Goal: Task Accomplishment & Management: Use online tool/utility

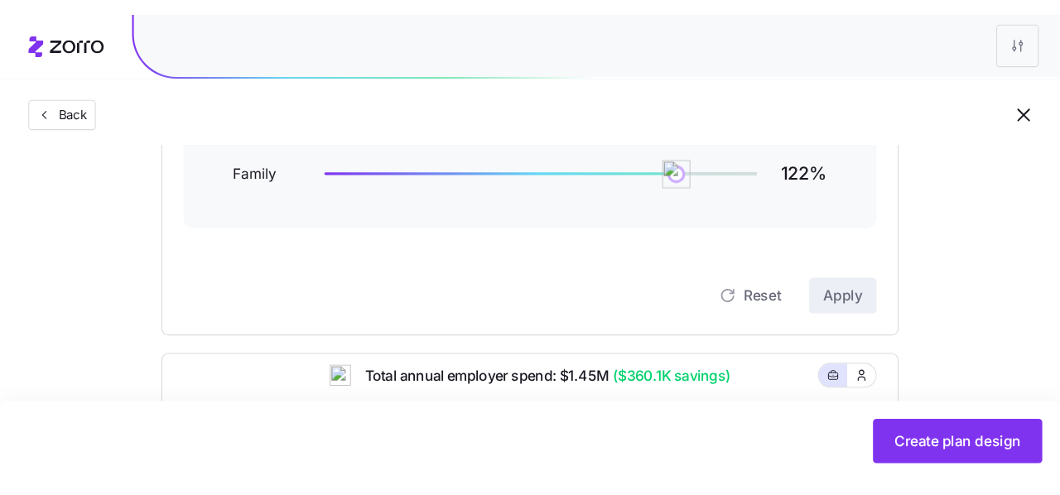
scroll to position [294, 0]
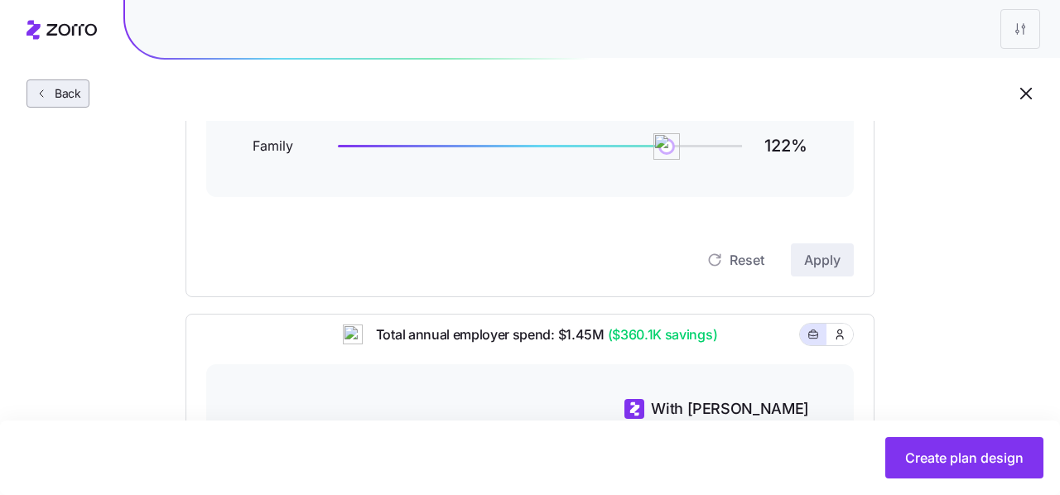
click at [45, 100] on span "Back" at bounding box center [58, 93] width 46 height 17
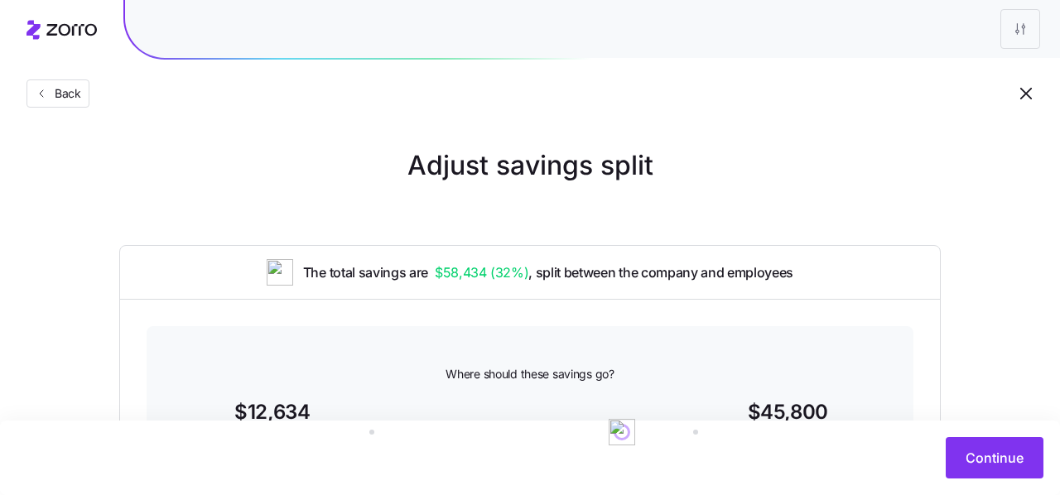
click at [45, 100] on span "Back" at bounding box center [58, 93] width 46 height 17
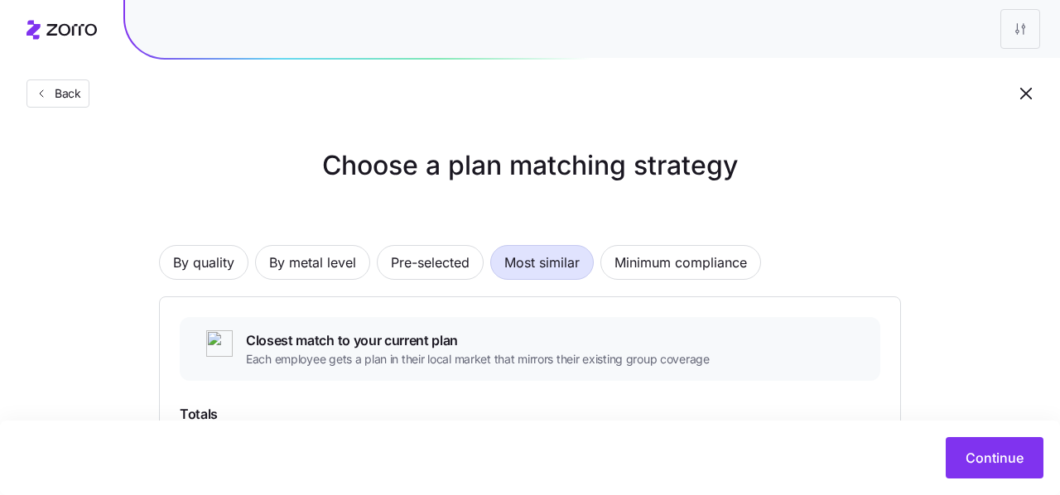
click at [45, 100] on span "Back" at bounding box center [58, 93] width 46 height 17
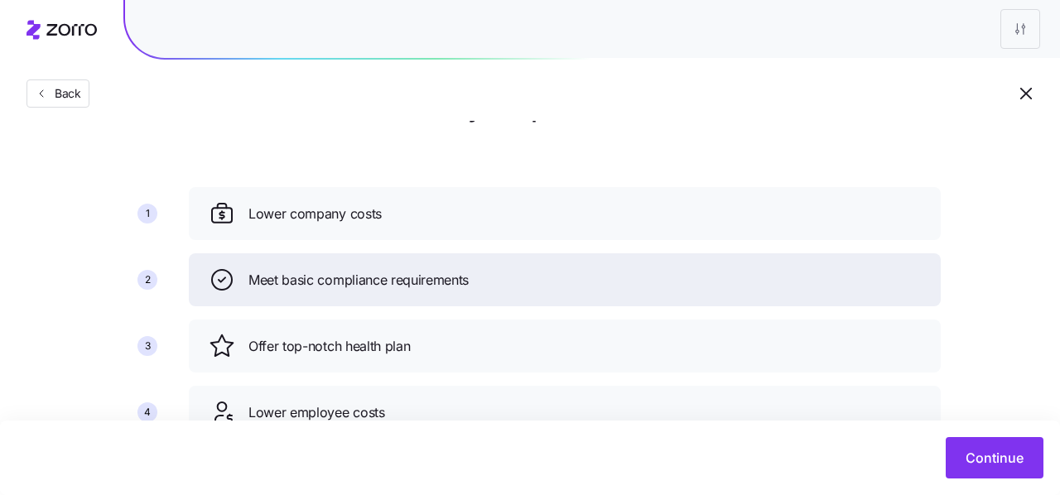
scroll to position [48, 0]
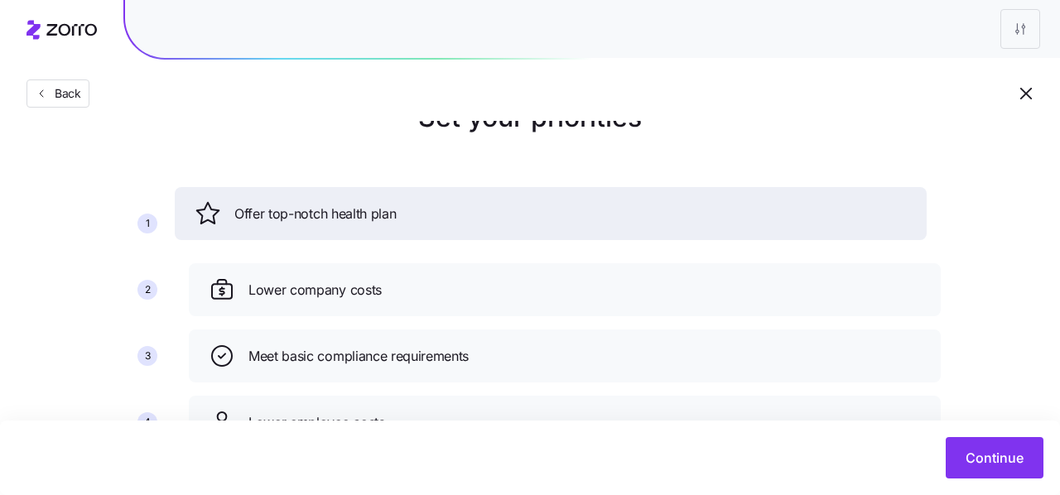
drag, startPoint x: 321, startPoint y: 350, endPoint x: 307, endPoint y: 208, distance: 143.3
click at [307, 208] on span "Offer top-notch health plan" at bounding box center [315, 214] width 162 height 21
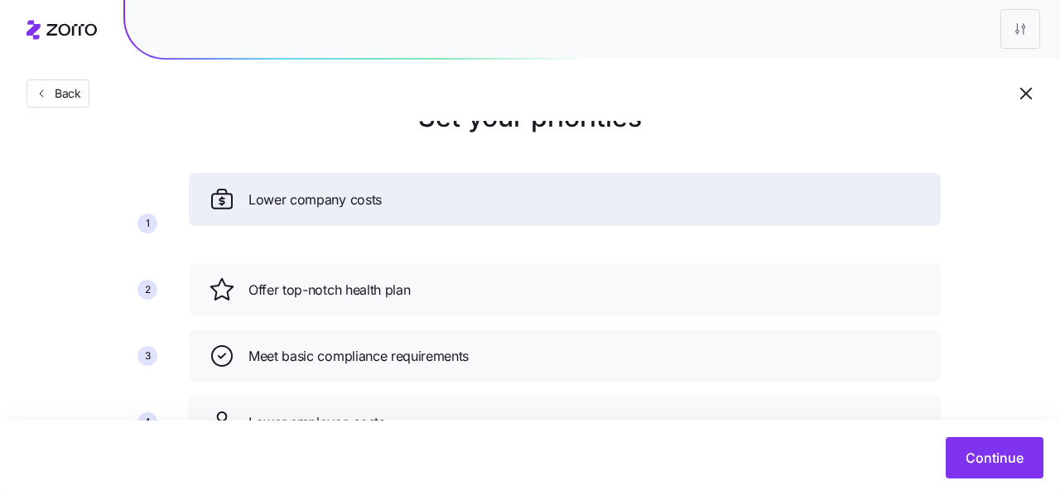
drag, startPoint x: 304, startPoint y: 296, endPoint x: 304, endPoint y: 207, distance: 88.6
click at [304, 206] on span "Lower company costs" at bounding box center [315, 200] width 133 height 21
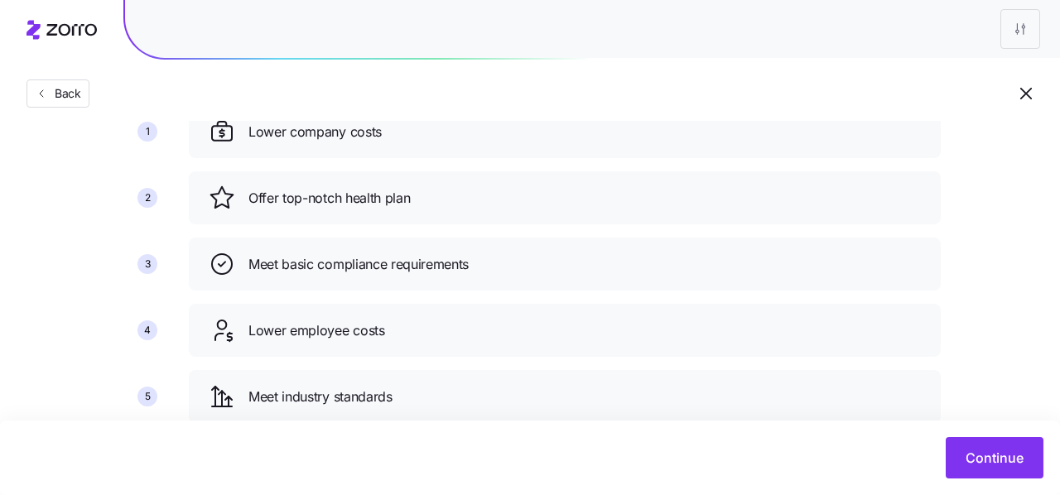
scroll to position [138, 0]
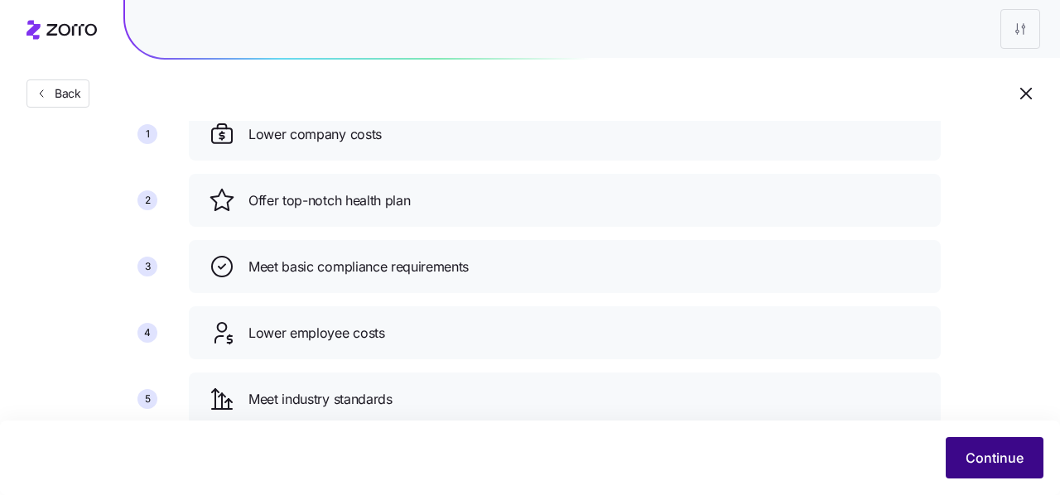
click at [1011, 456] on span "Continue" at bounding box center [995, 458] width 58 height 20
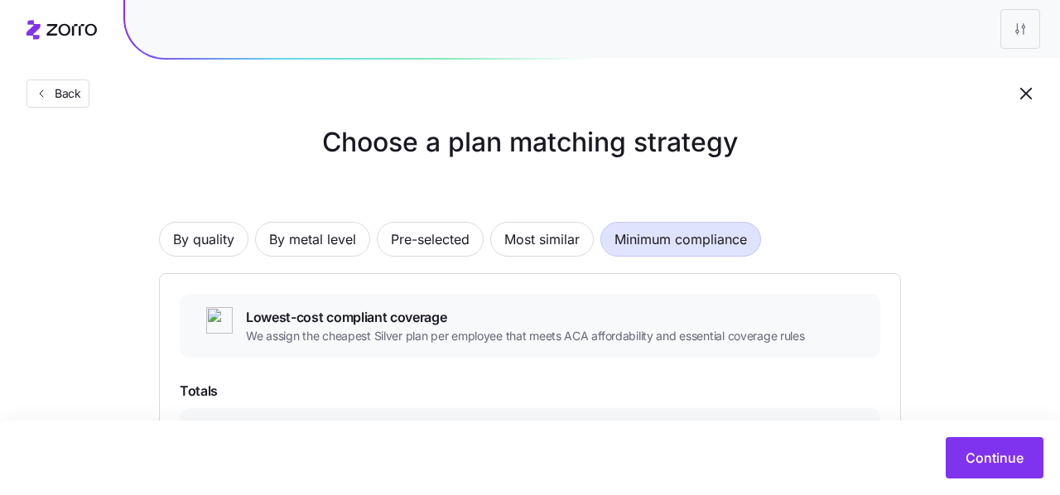
scroll to position [12, 0]
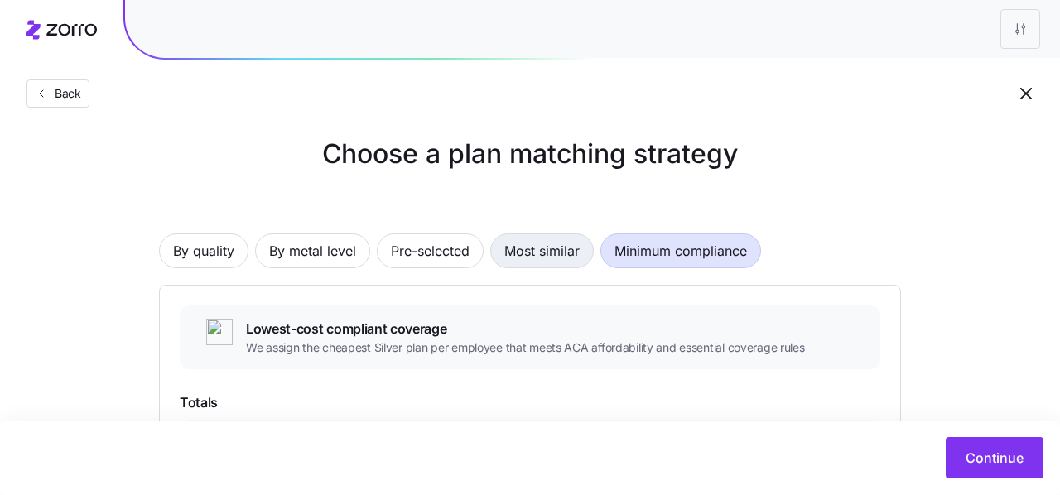
click at [524, 250] on span "Most similar" at bounding box center [542, 250] width 75 height 33
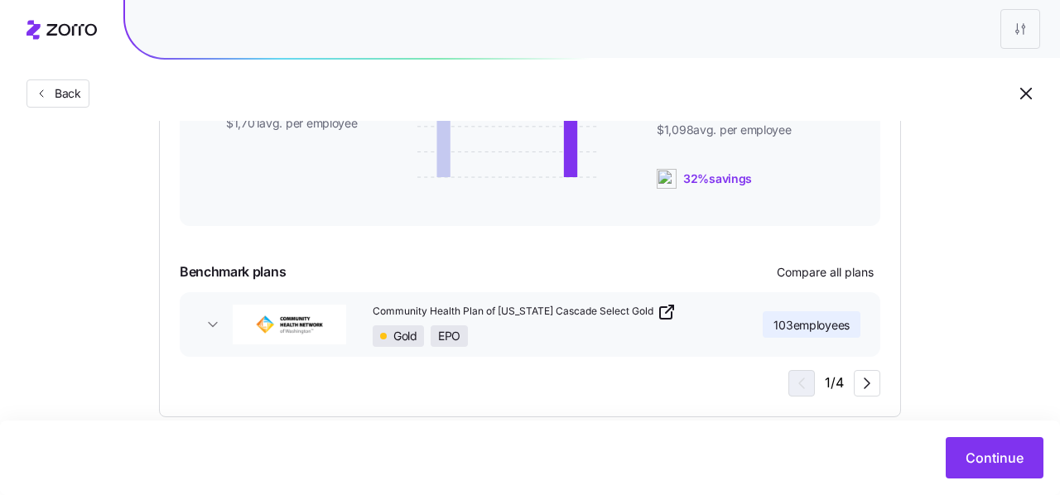
scroll to position [446, 0]
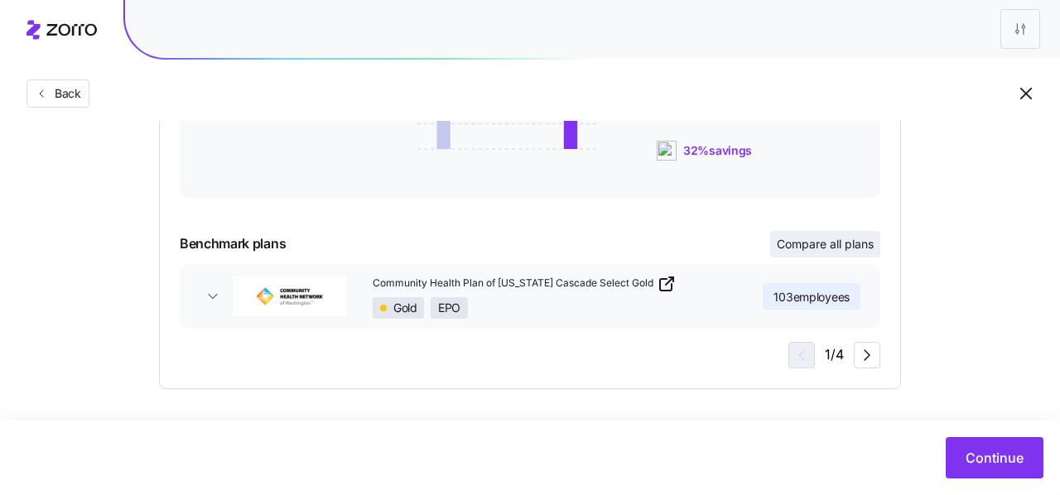
click at [815, 246] on span "Compare all plans" at bounding box center [825, 244] width 97 height 17
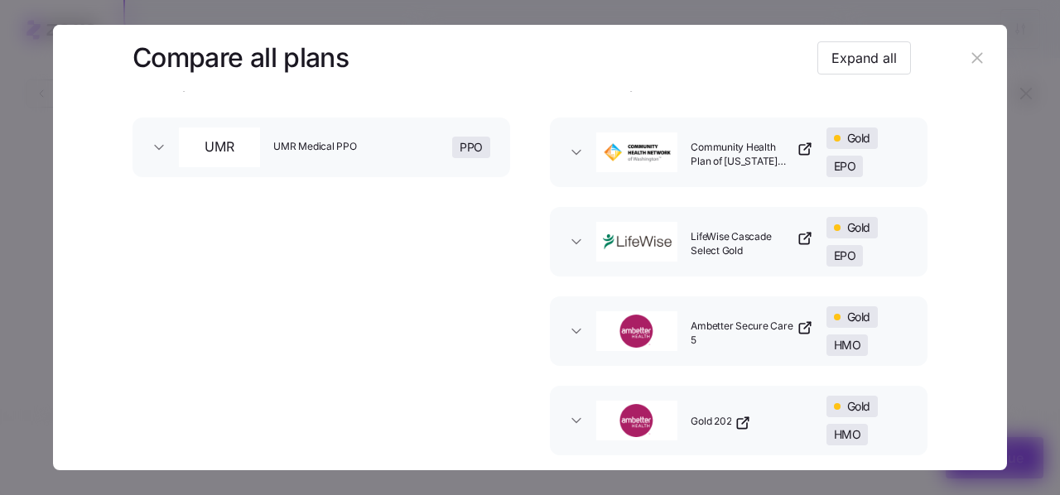
scroll to position [127, 0]
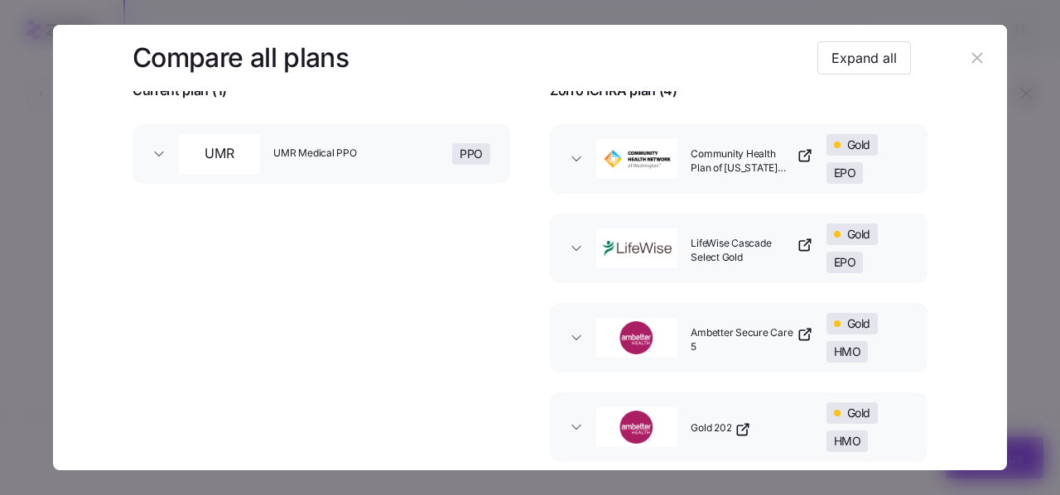
click at [968, 60] on icon "button" at bounding box center [977, 58] width 18 height 18
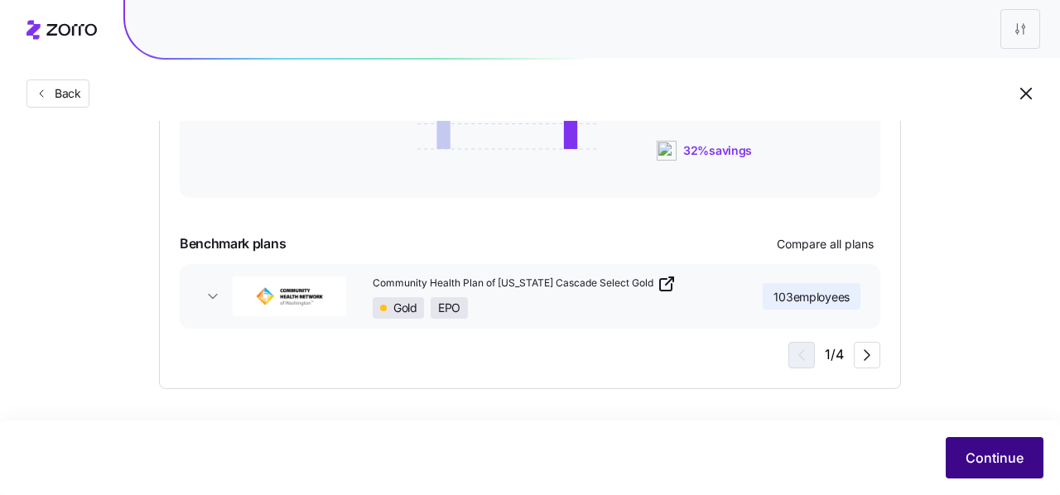
click at [959, 456] on button "Continue" at bounding box center [995, 457] width 98 height 41
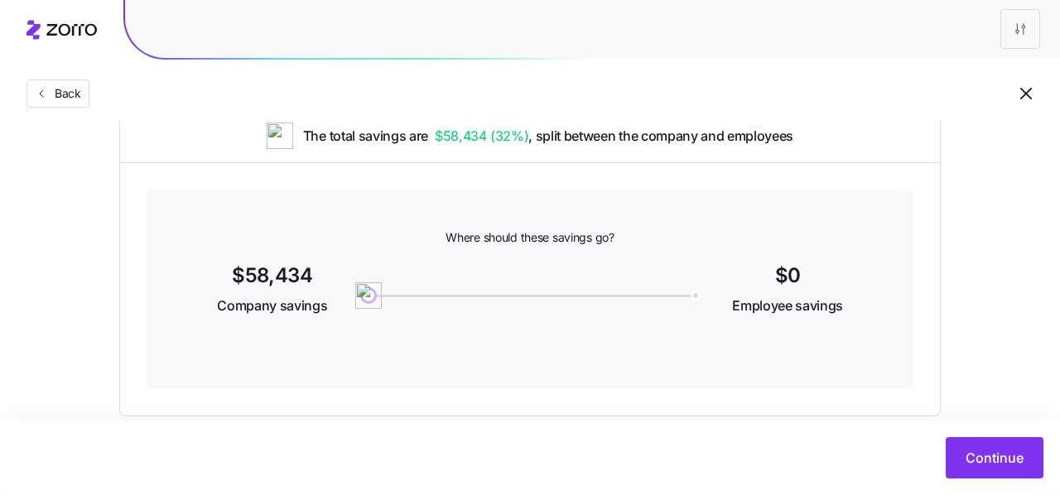
scroll to position [154, 0]
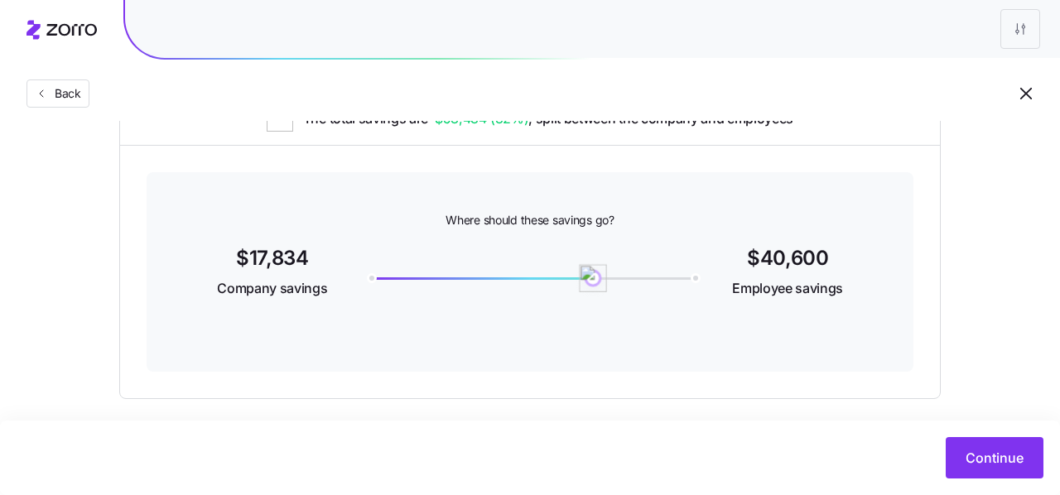
drag, startPoint x: 363, startPoint y: 277, endPoint x: 592, endPoint y: 300, distance: 230.6
click at [593, 300] on div "Where should these savings go? $17,834 Company savings 40600 $40,600 Employee s…" at bounding box center [530, 272] width 767 height 200
click at [1020, 457] on span "Continue" at bounding box center [995, 458] width 58 height 20
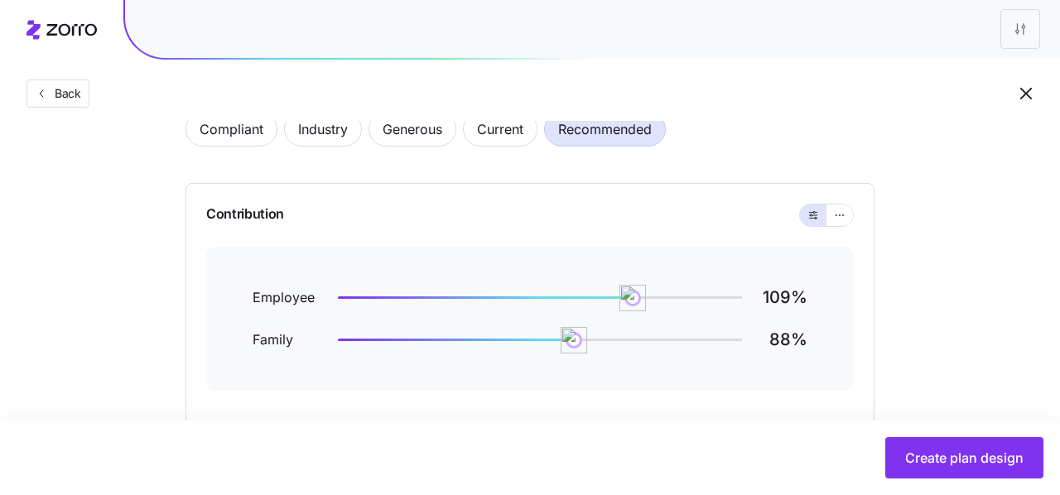
scroll to position [99, 0]
click at [563, 344] on img at bounding box center [570, 341] width 28 height 28
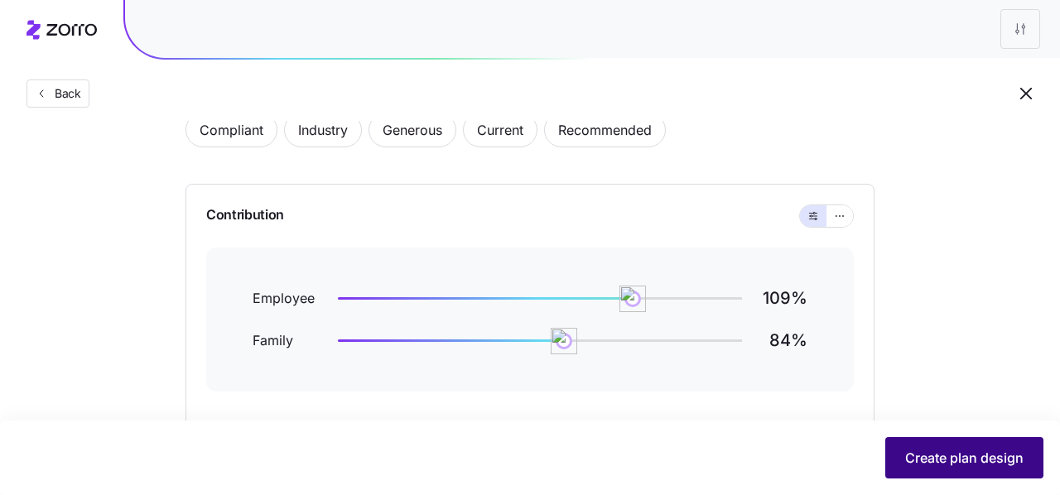
click at [974, 446] on button "Create plan design" at bounding box center [965, 457] width 158 height 41
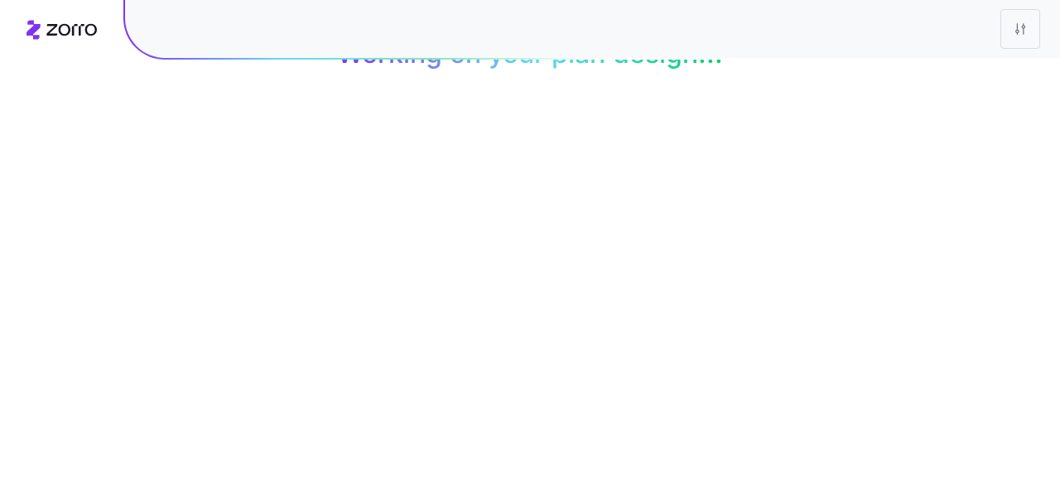
scroll to position [132, 0]
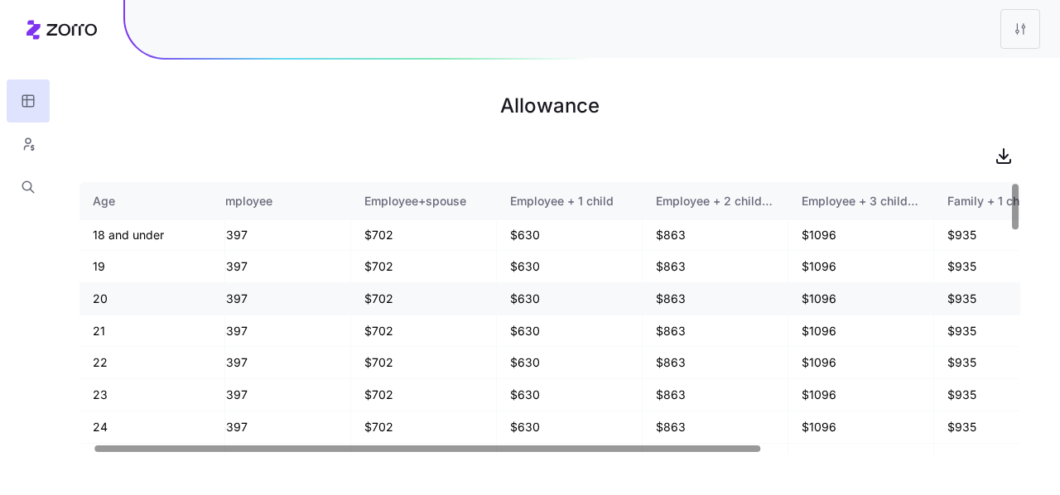
scroll to position [1, 19]
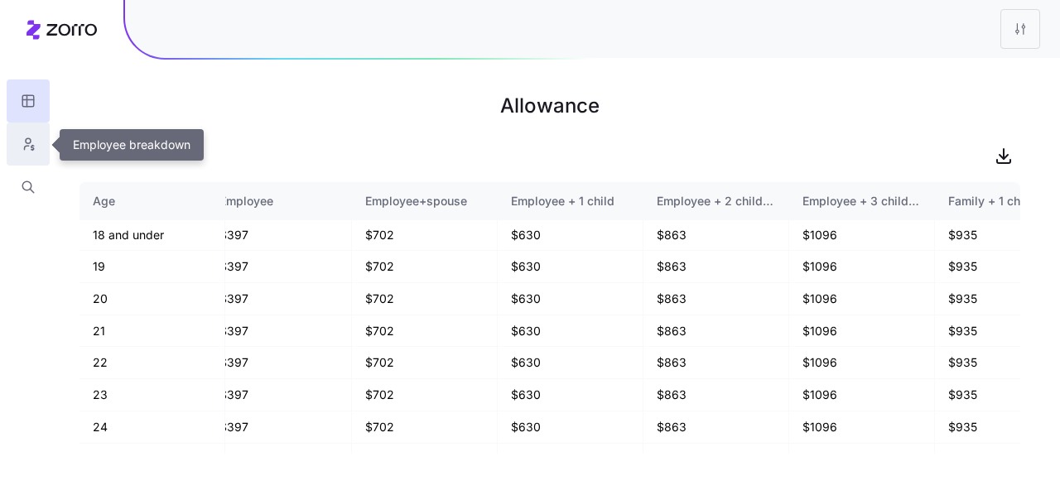
click at [10, 140] on button "button" at bounding box center [28, 144] width 43 height 43
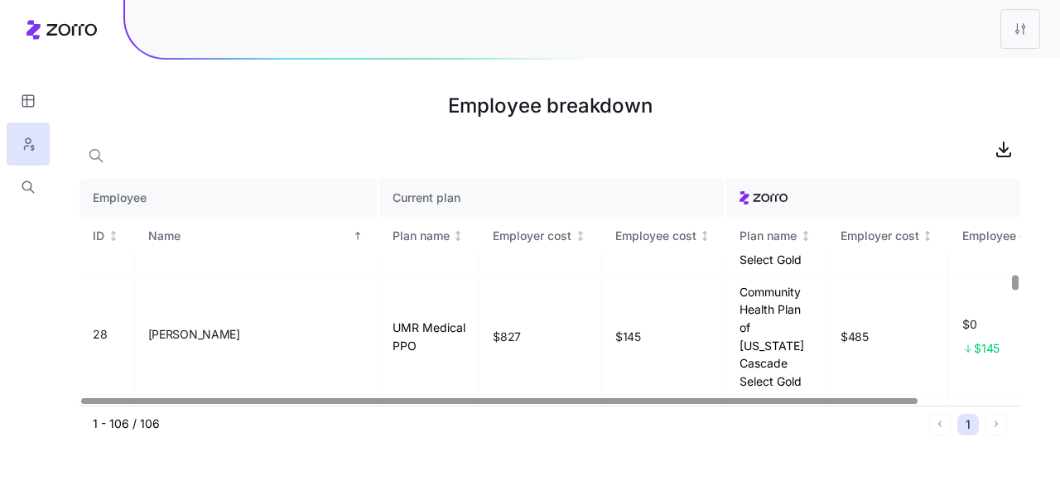
scroll to position [5792, 0]
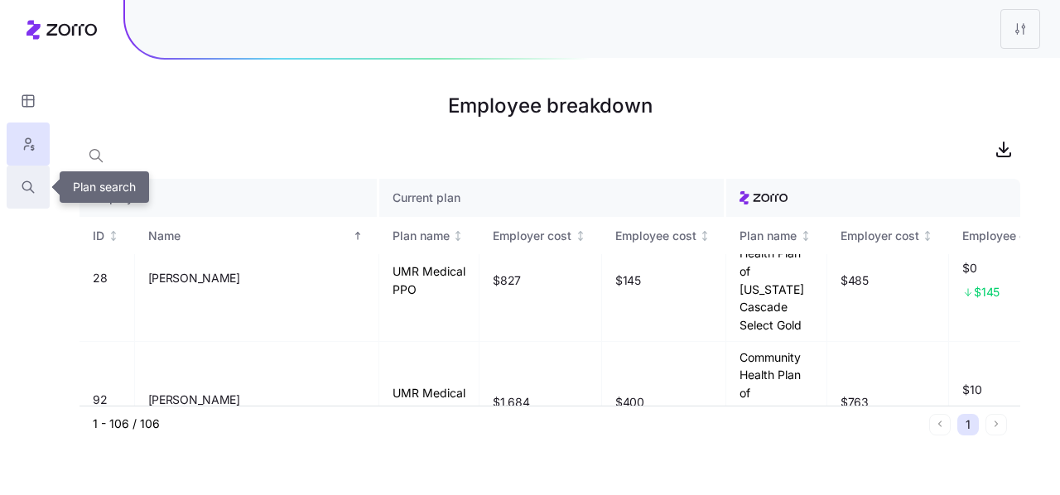
click at [33, 178] on button "button" at bounding box center [28, 187] width 43 height 43
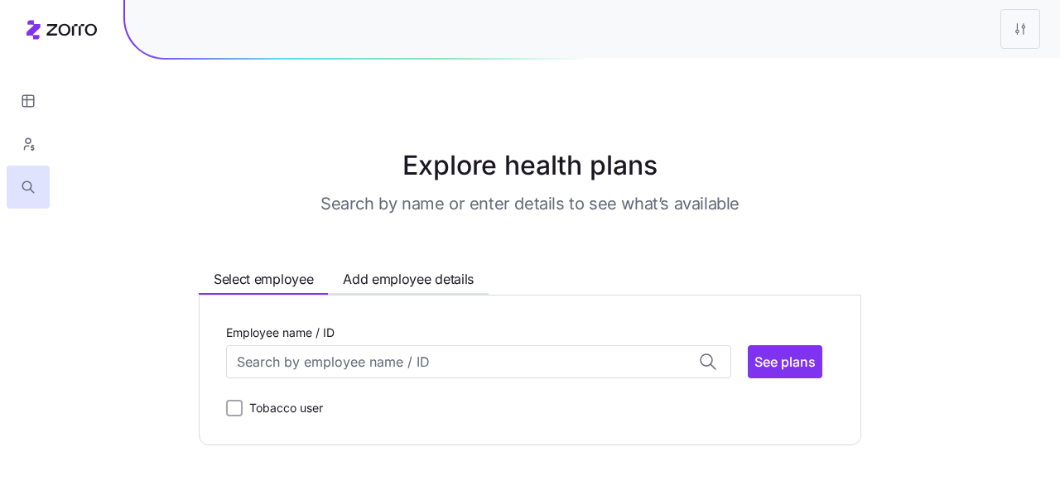
scroll to position [56, 0]
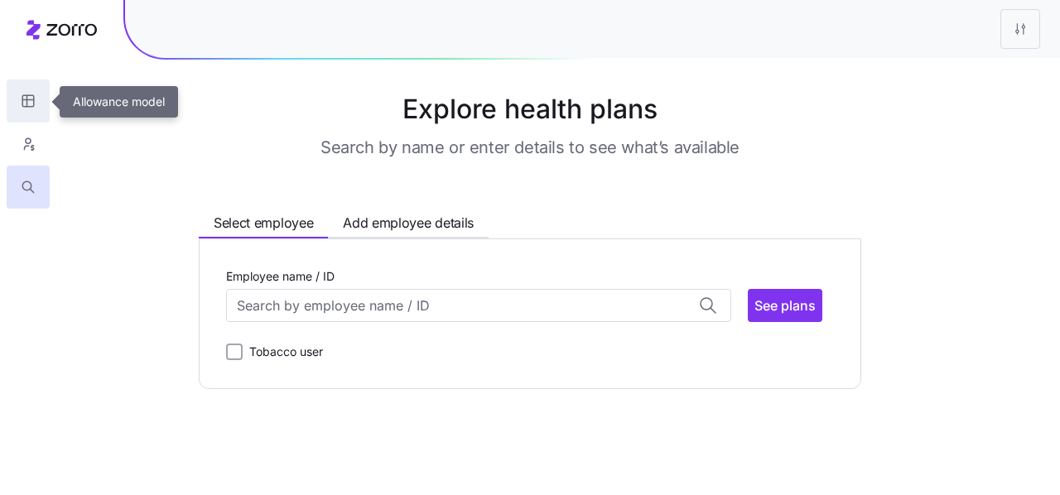
click at [28, 103] on icon "button" at bounding box center [28, 101] width 15 height 17
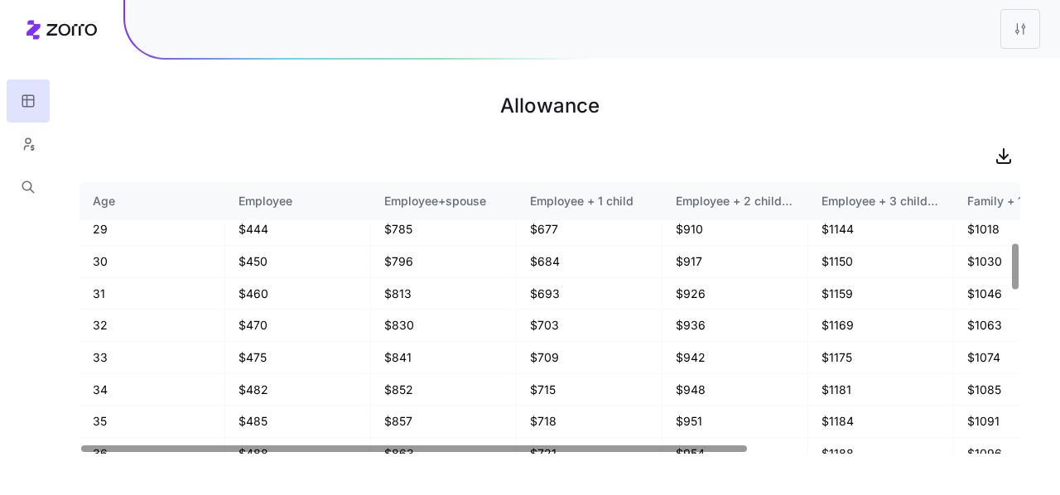
scroll to position [375, 0]
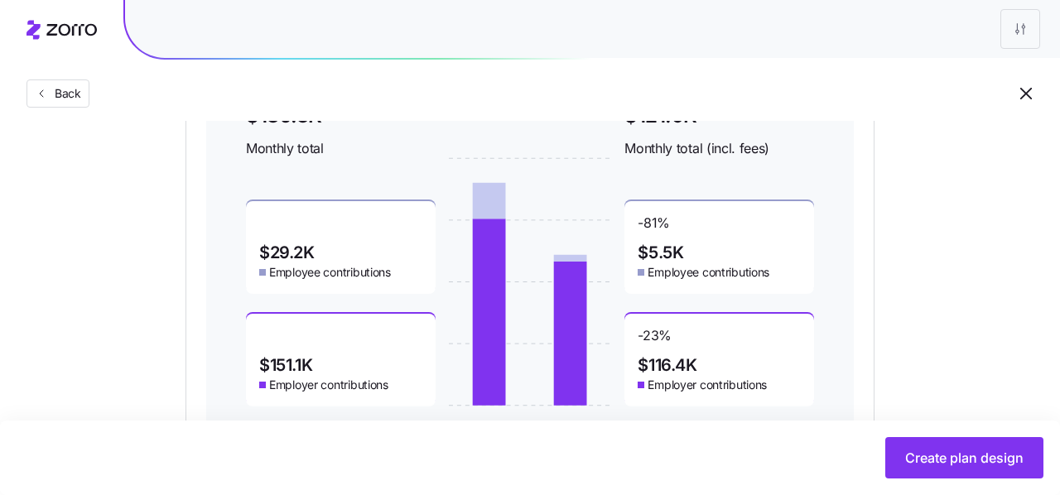
scroll to position [644, 0]
